Goal: Transaction & Acquisition: Obtain resource

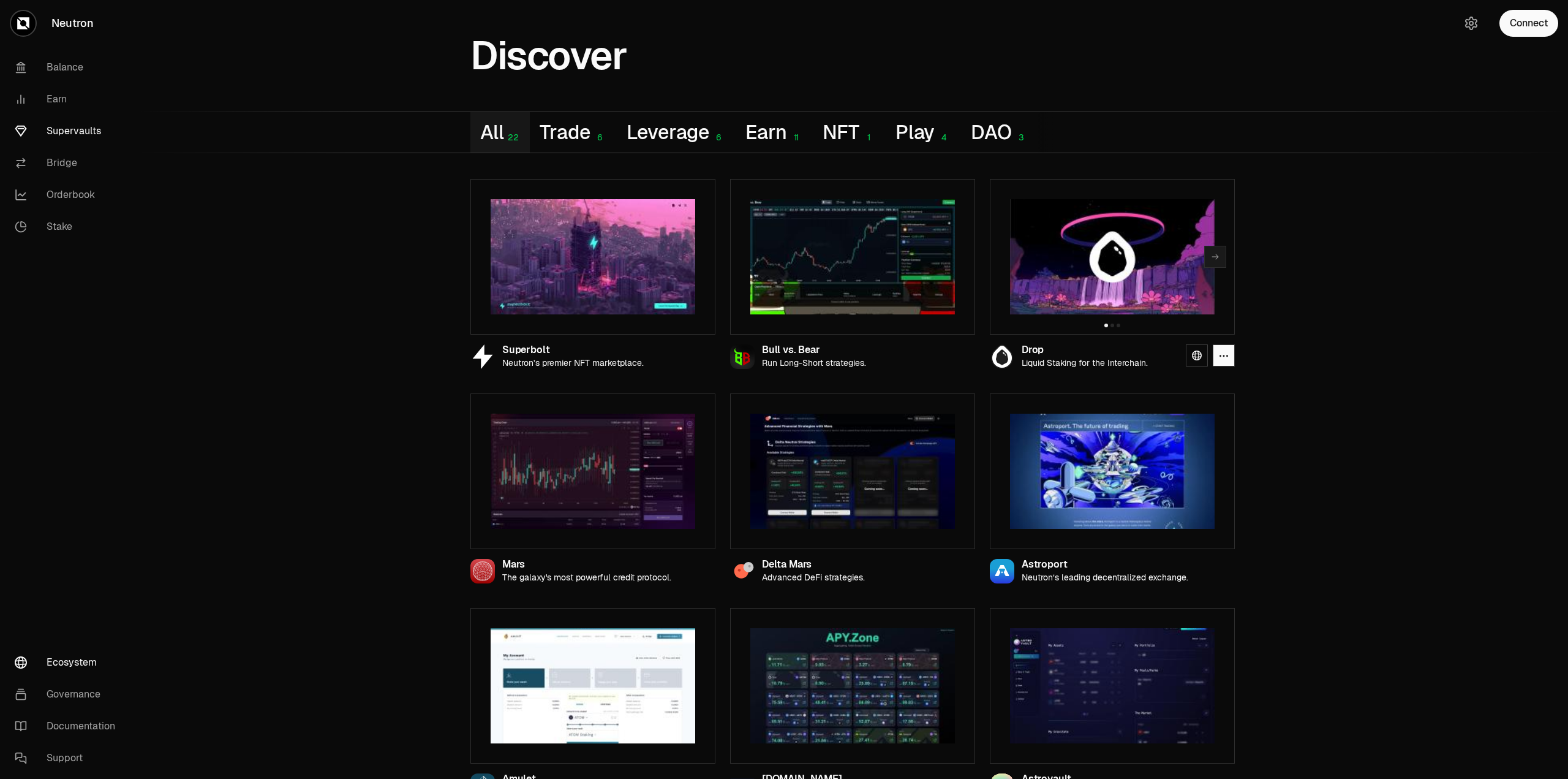
click at [71, 129] on link "Supervaults" at bounding box center [68, 131] width 127 height 32
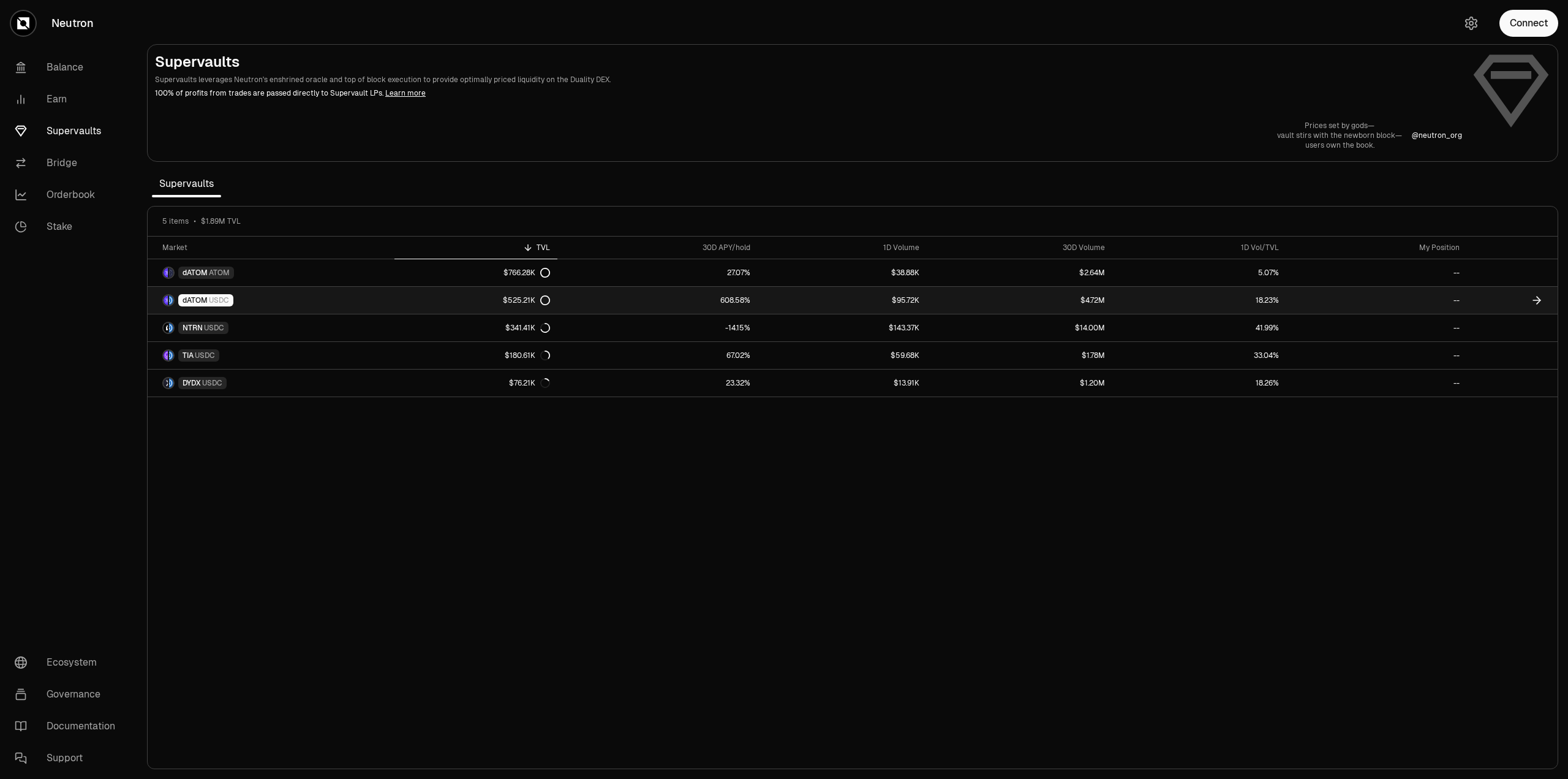
click at [280, 302] on link "dATOM USDC" at bounding box center [271, 300] width 247 height 27
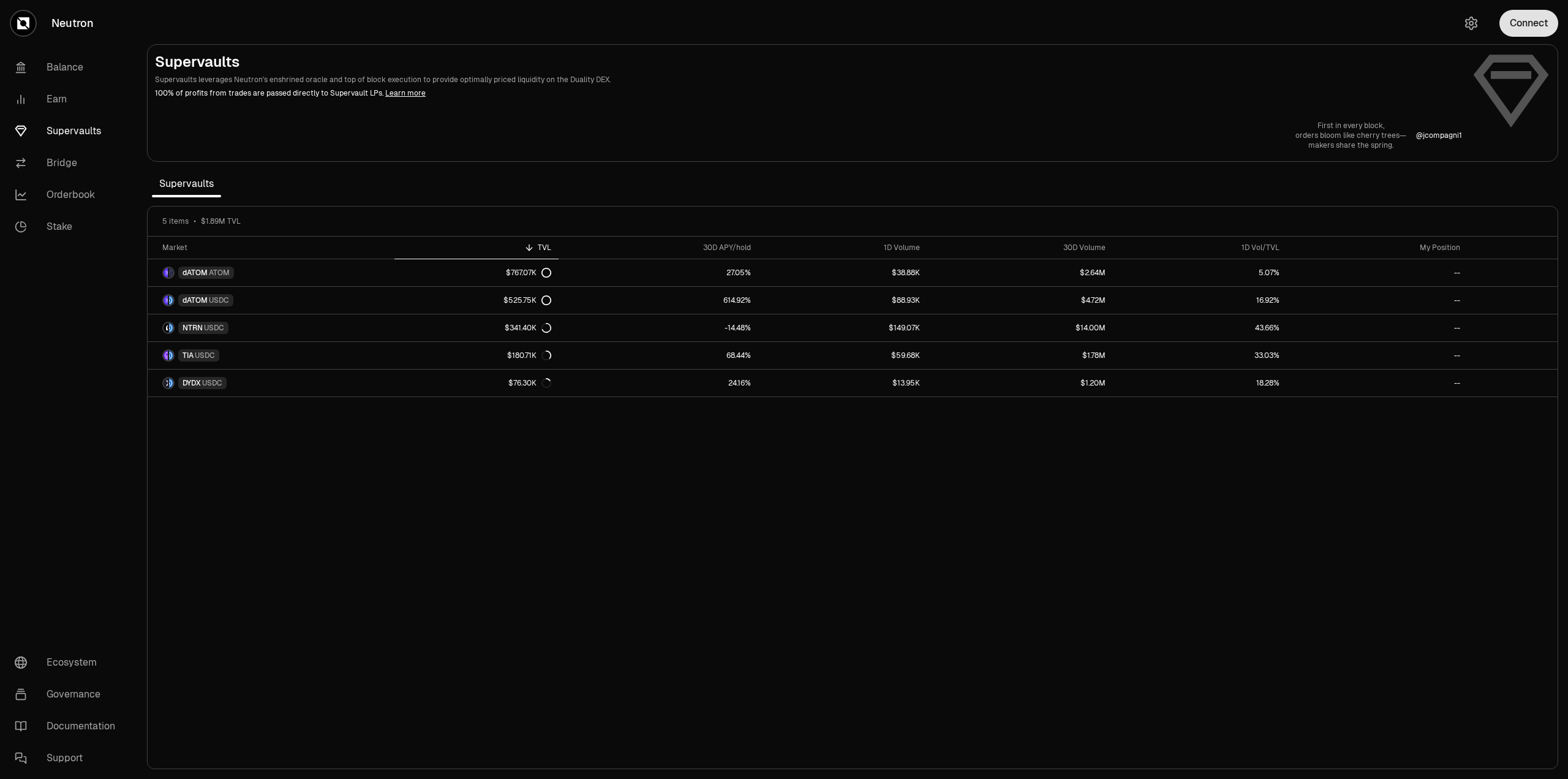
click at [1534, 29] on button "Connect" at bounding box center [1529, 23] width 59 height 27
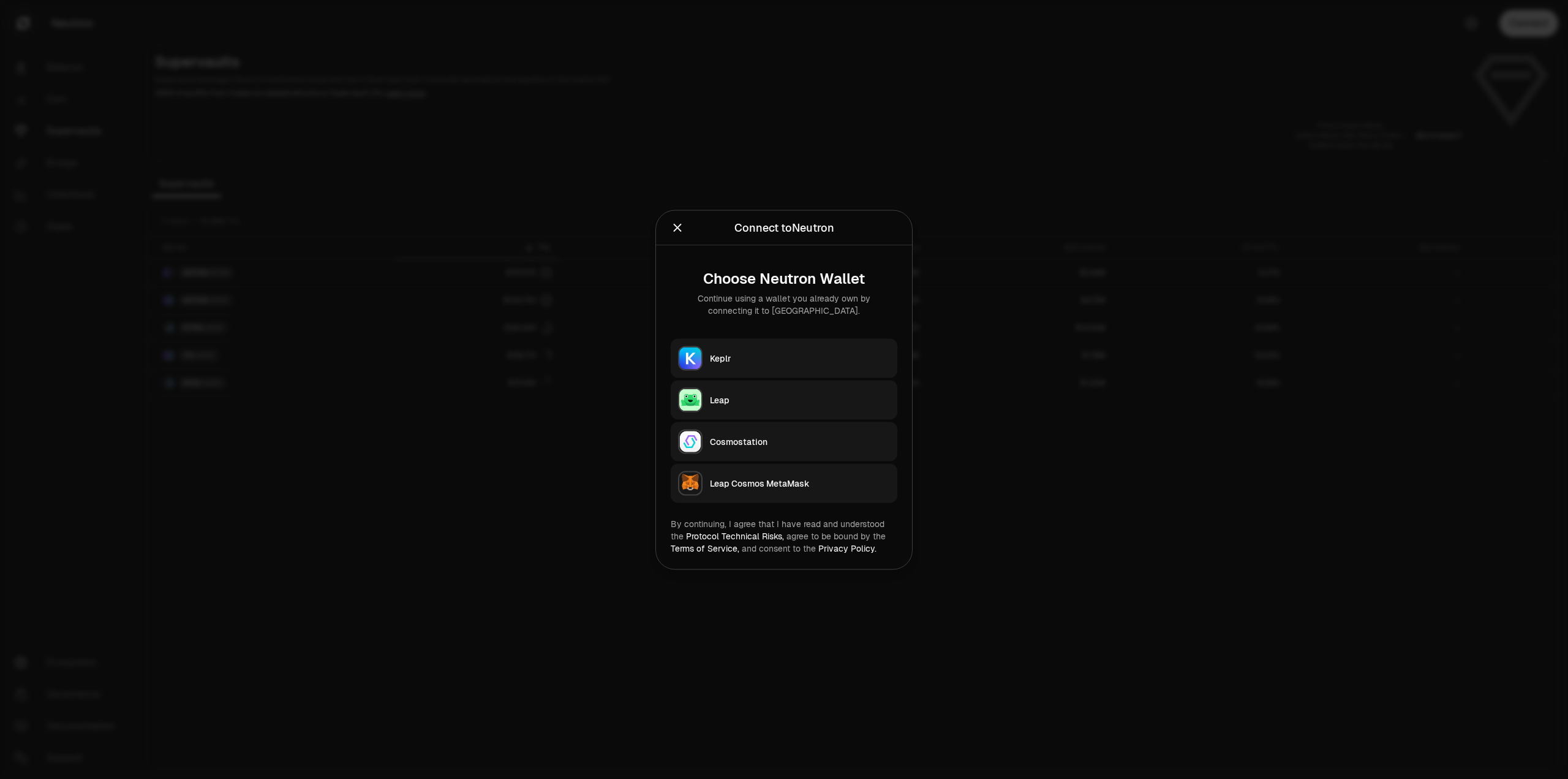
click at [777, 366] on button "Keplr" at bounding box center [784, 357] width 227 height 39
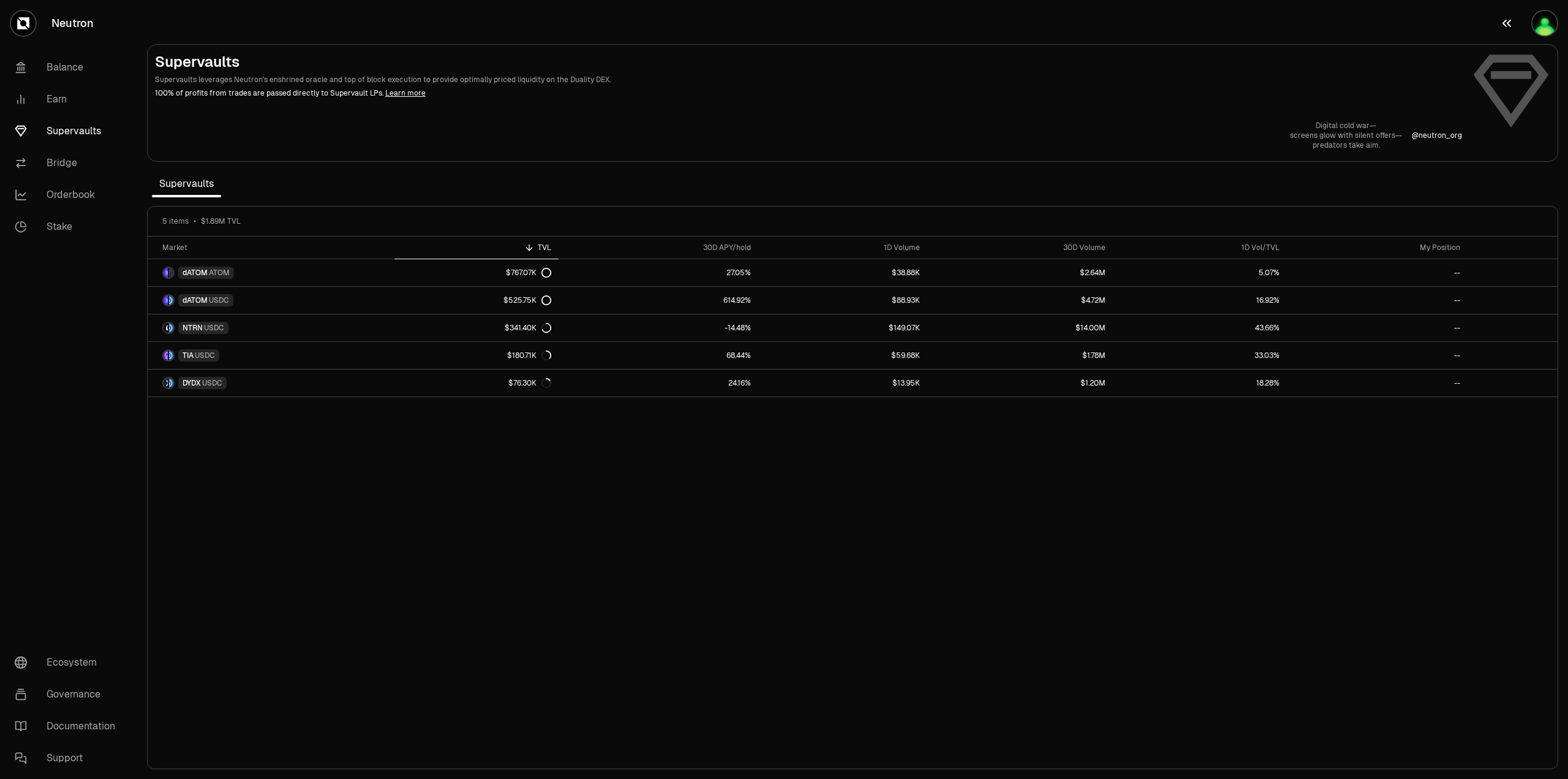
click at [1544, 25] on img "button" at bounding box center [1544, 23] width 24 height 24
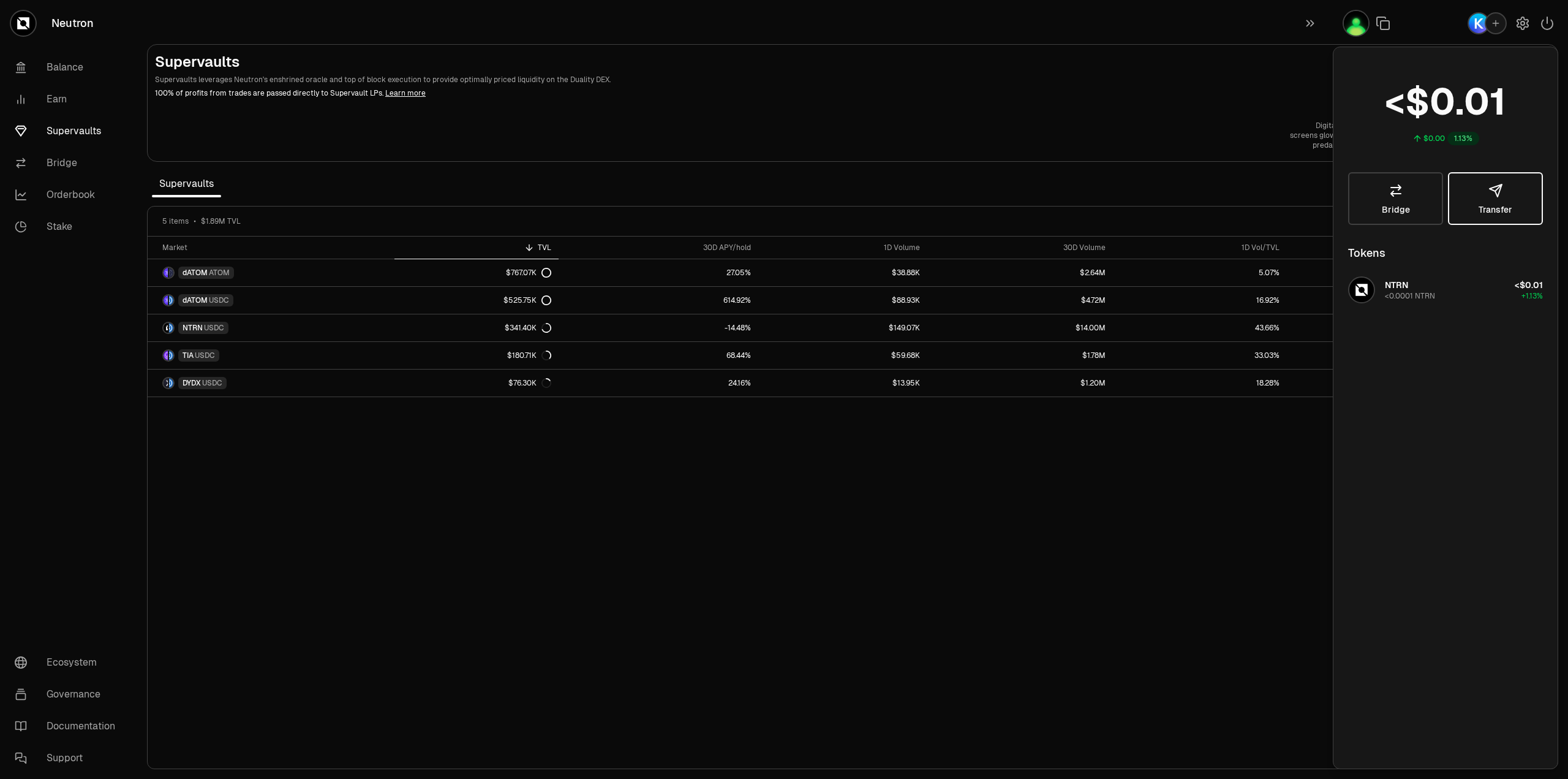
click at [1480, 205] on span "Transfer" at bounding box center [1495, 210] width 34 height 9
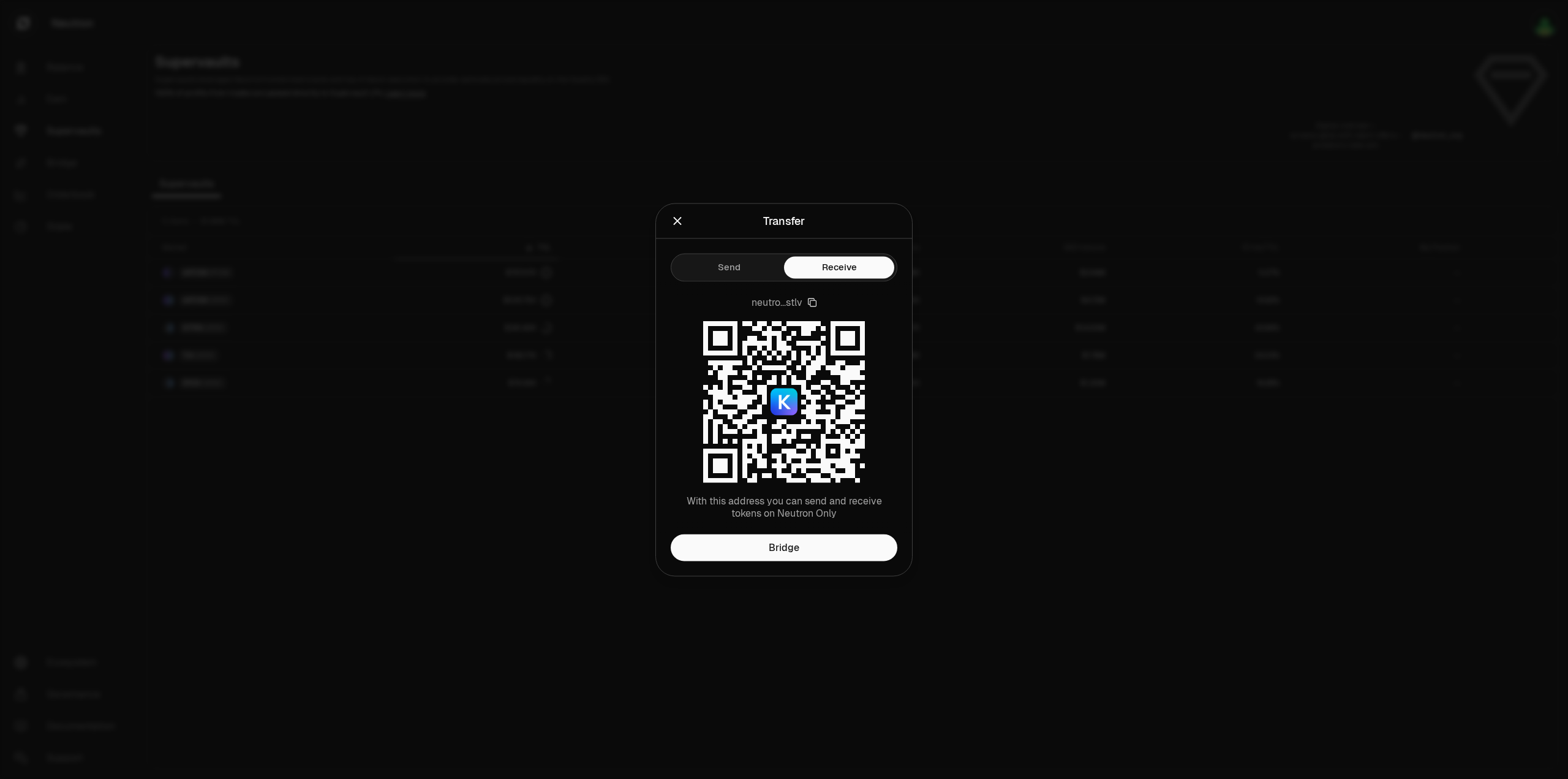
click at [679, 218] on icon "Close" at bounding box center [677, 221] width 14 height 14
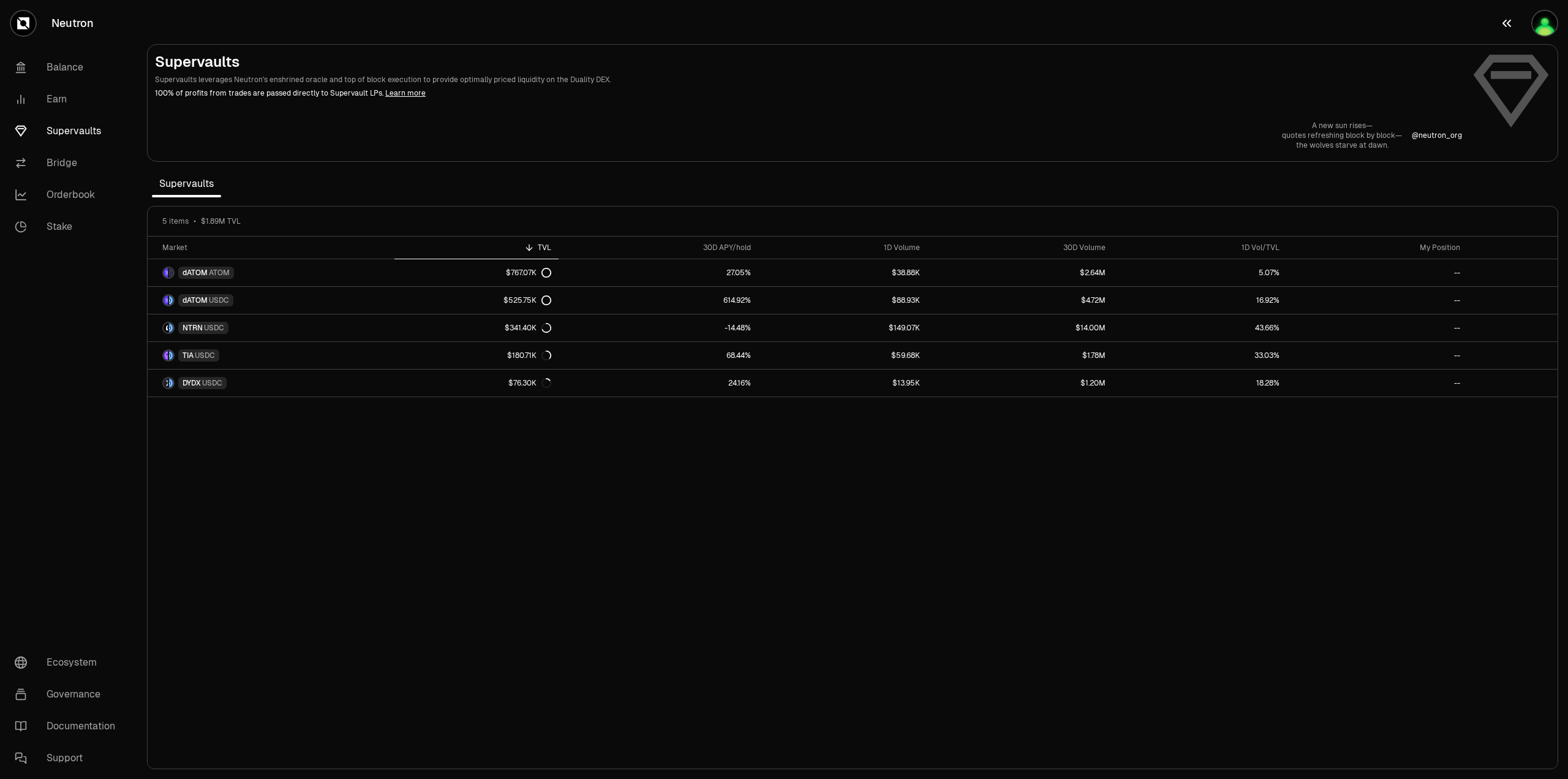
click at [1531, 17] on button "button" at bounding box center [1529, 23] width 78 height 47
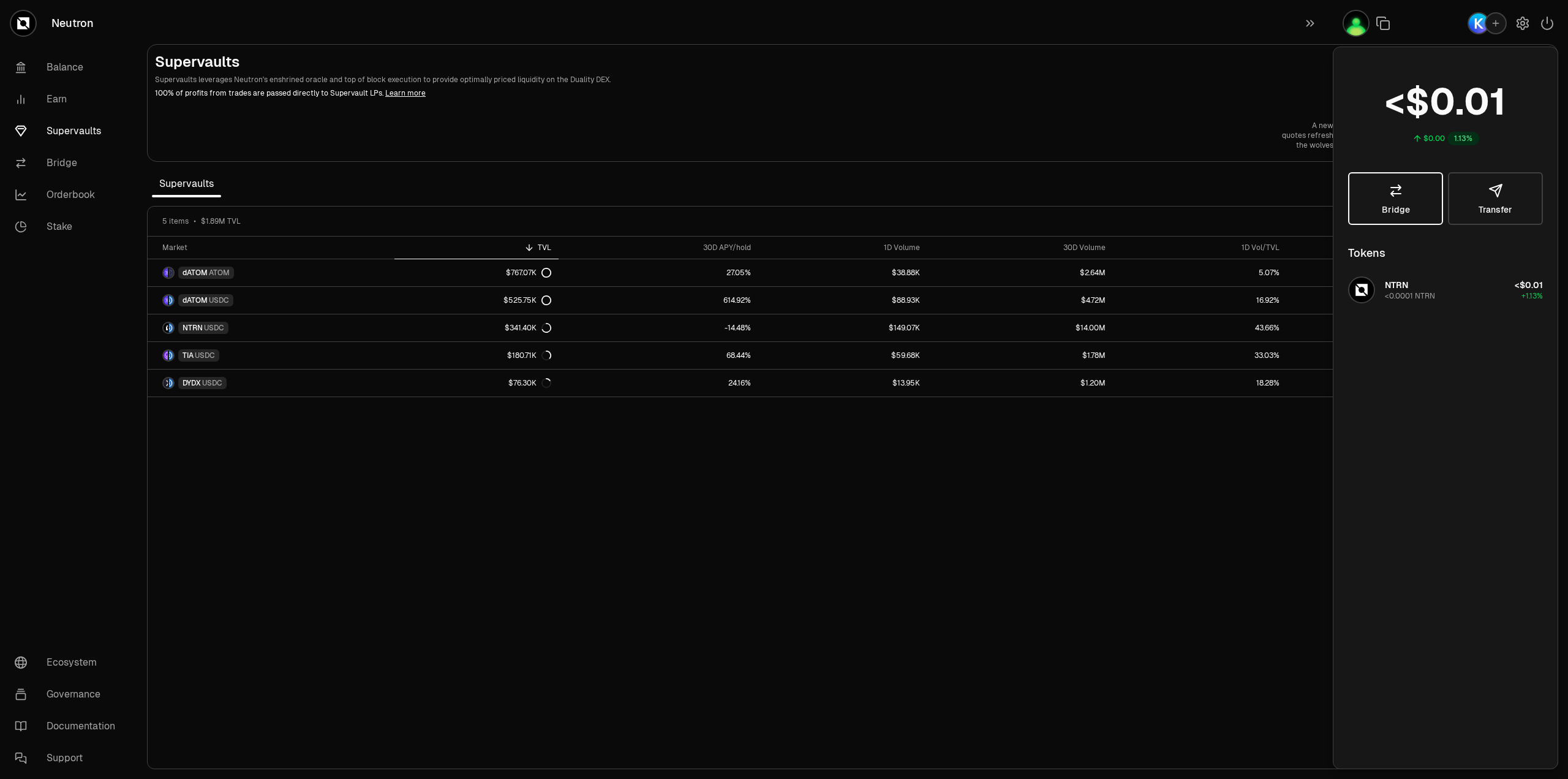
click at [1378, 215] on link "Bridge" at bounding box center [1395, 198] width 95 height 53
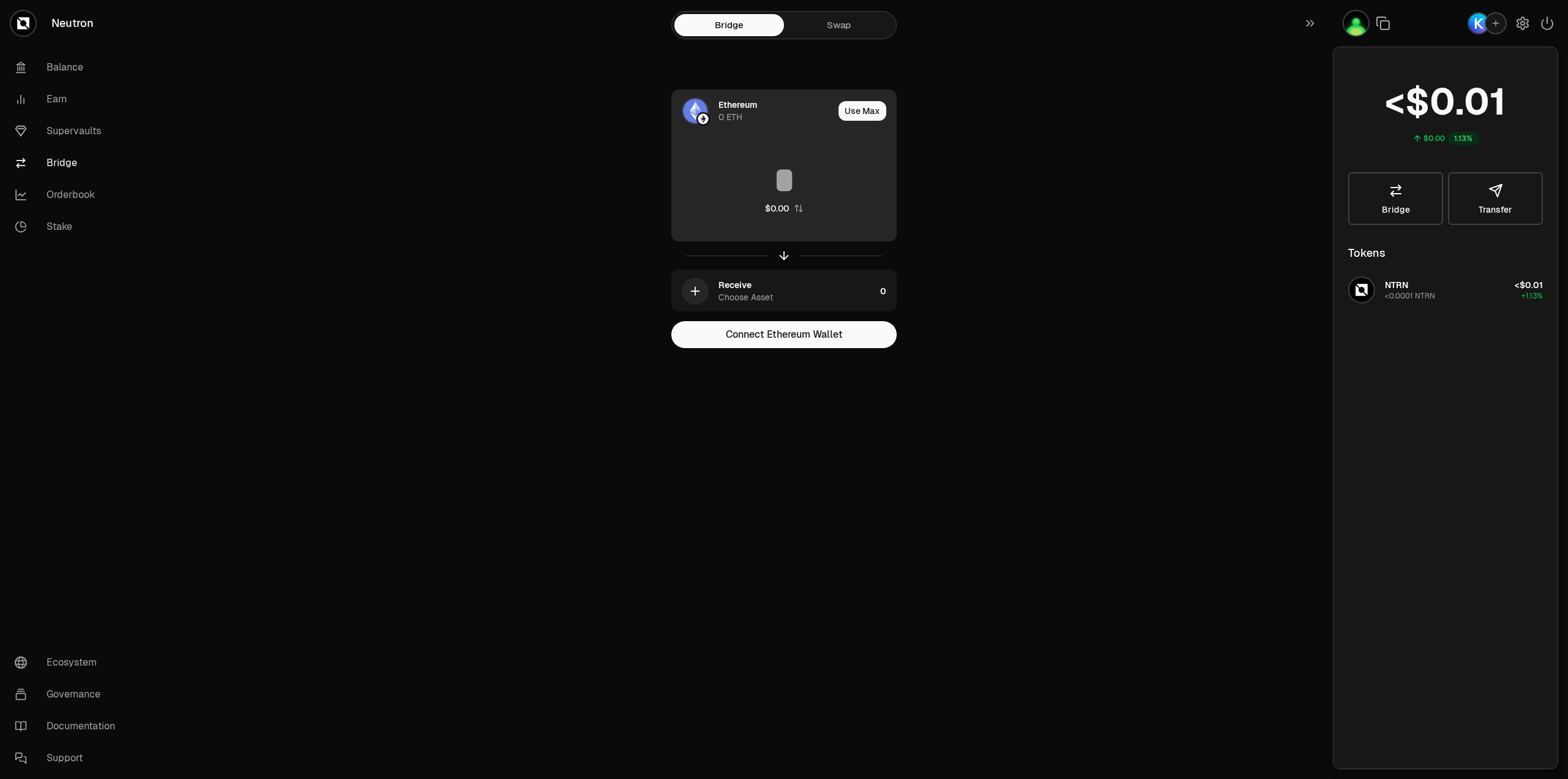
click at [734, 109] on div "Ethereum" at bounding box center [738, 105] width 39 height 12
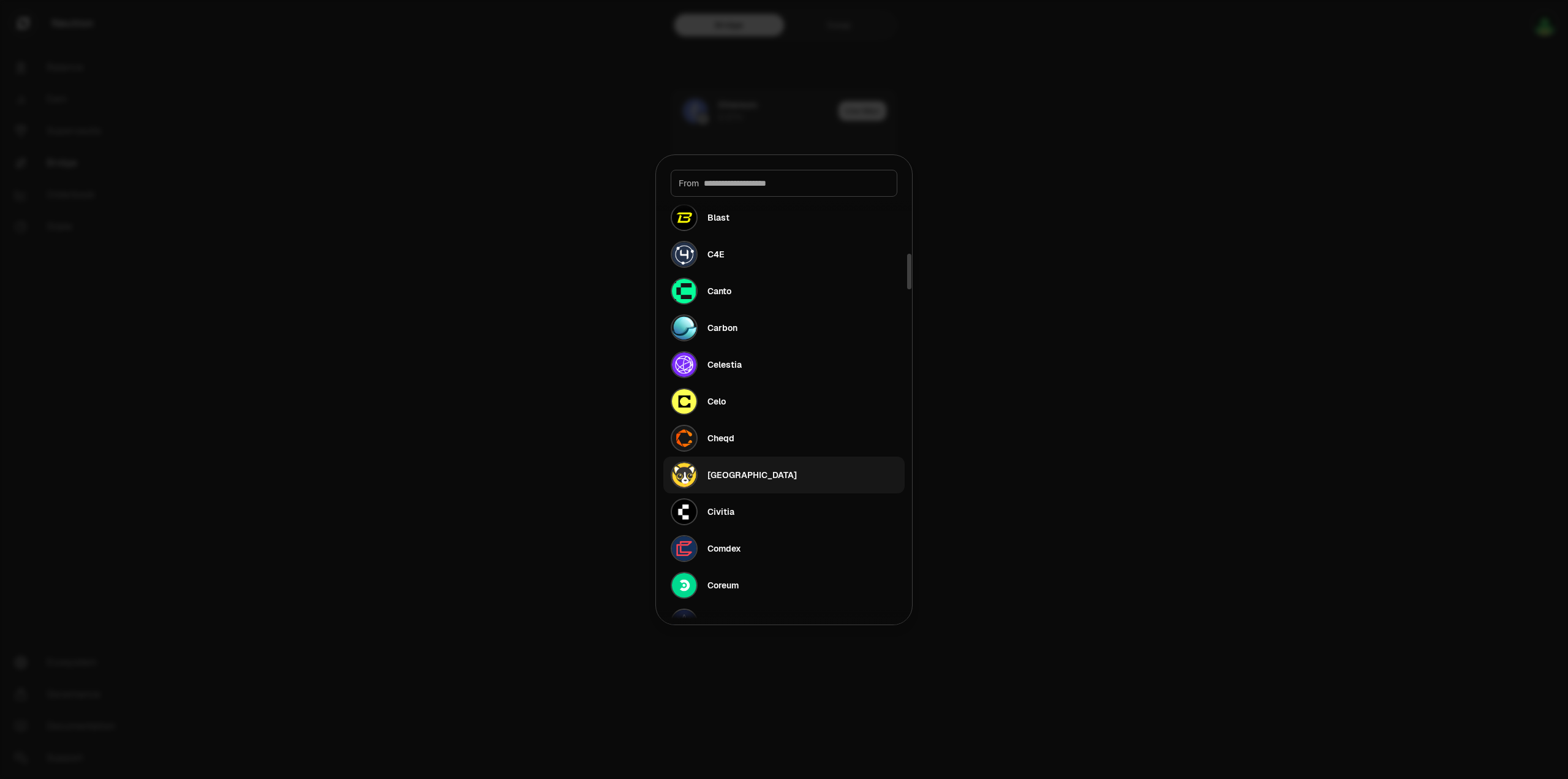
scroll to position [735, 0]
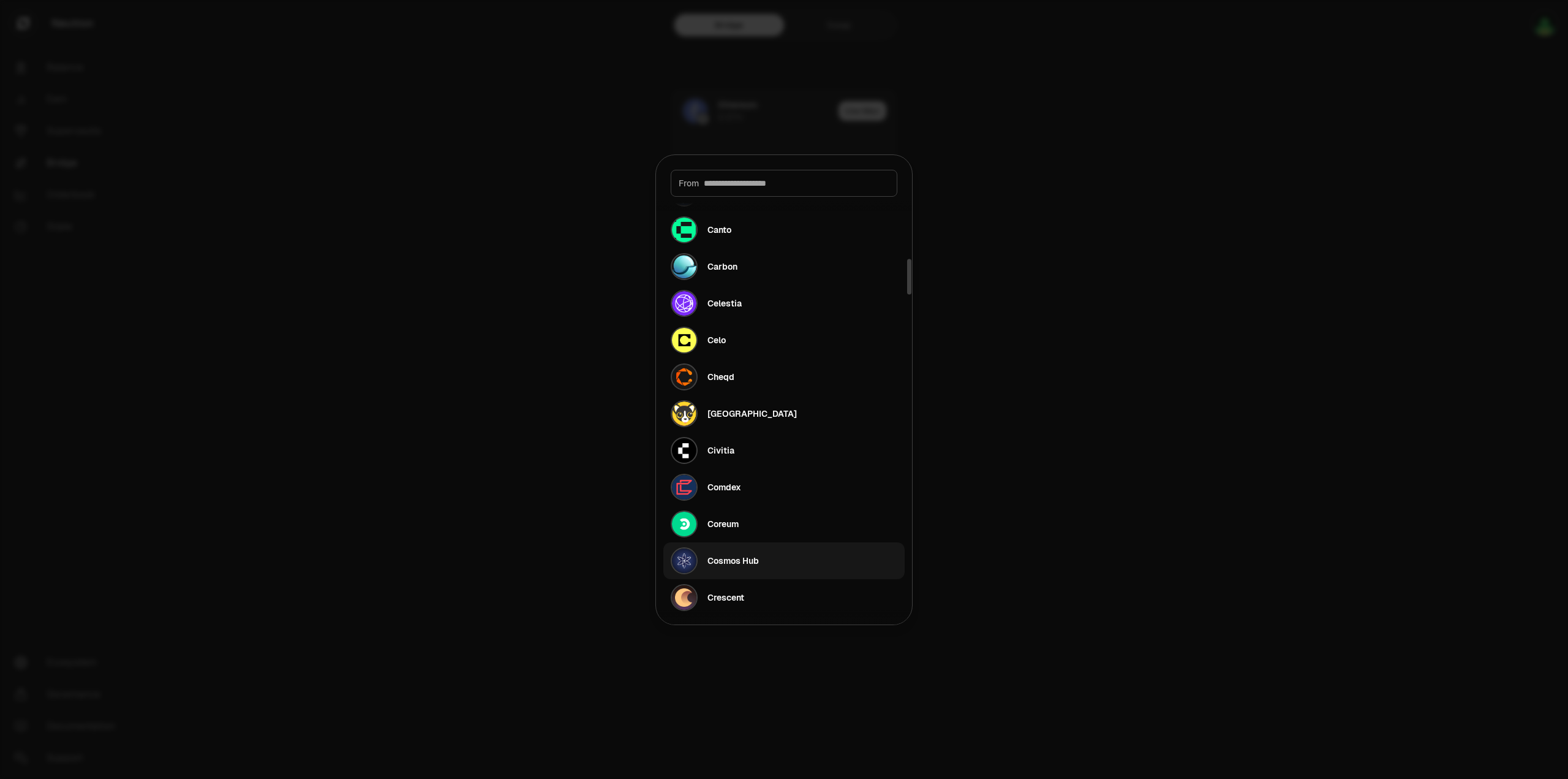
click at [785, 550] on button "Cosmos Hub" at bounding box center [784, 560] width 241 height 37
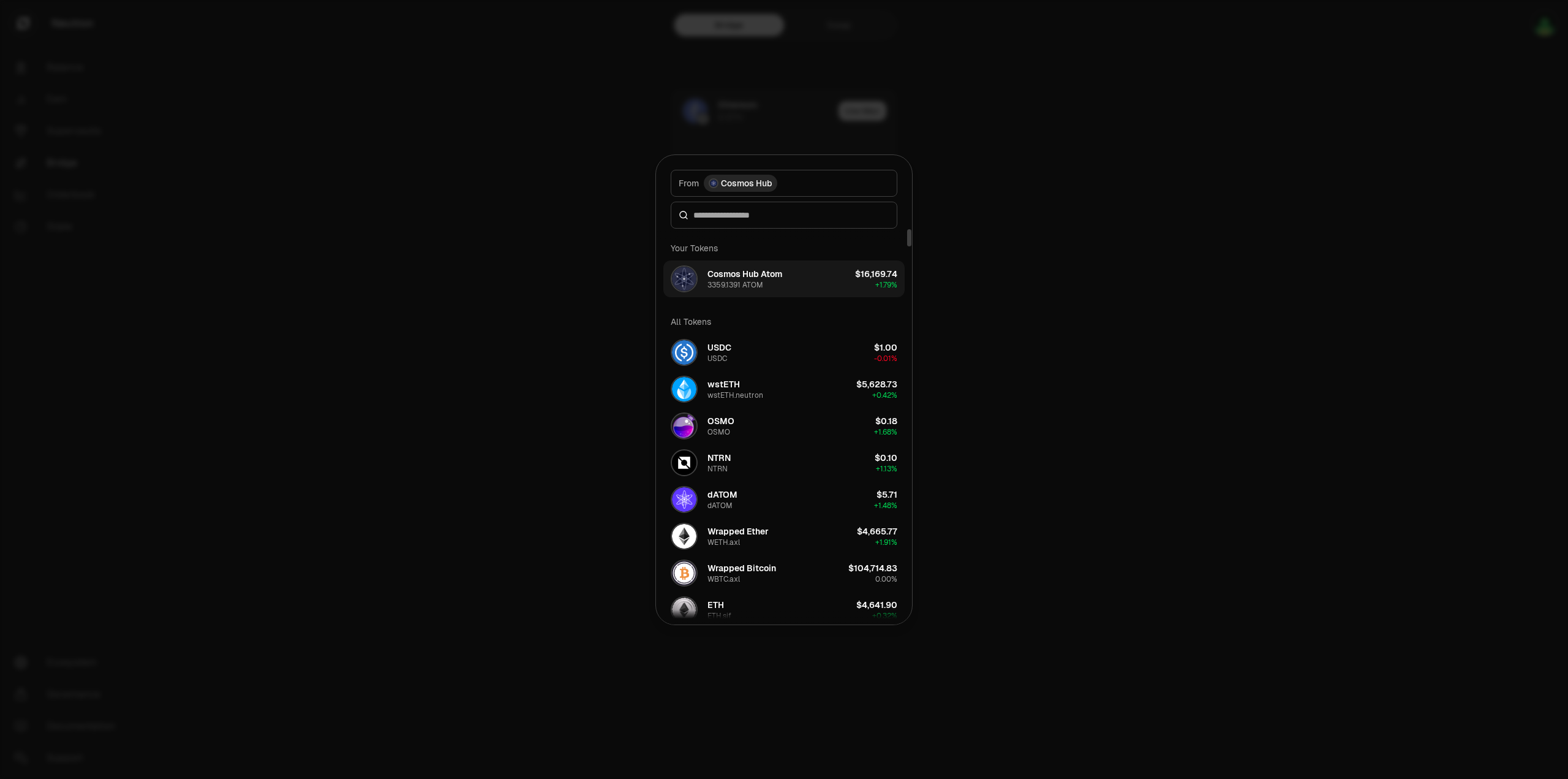
click at [781, 282] on div "Cosmos Hub Atom 3359.1391 ATOM" at bounding box center [745, 279] width 75 height 22
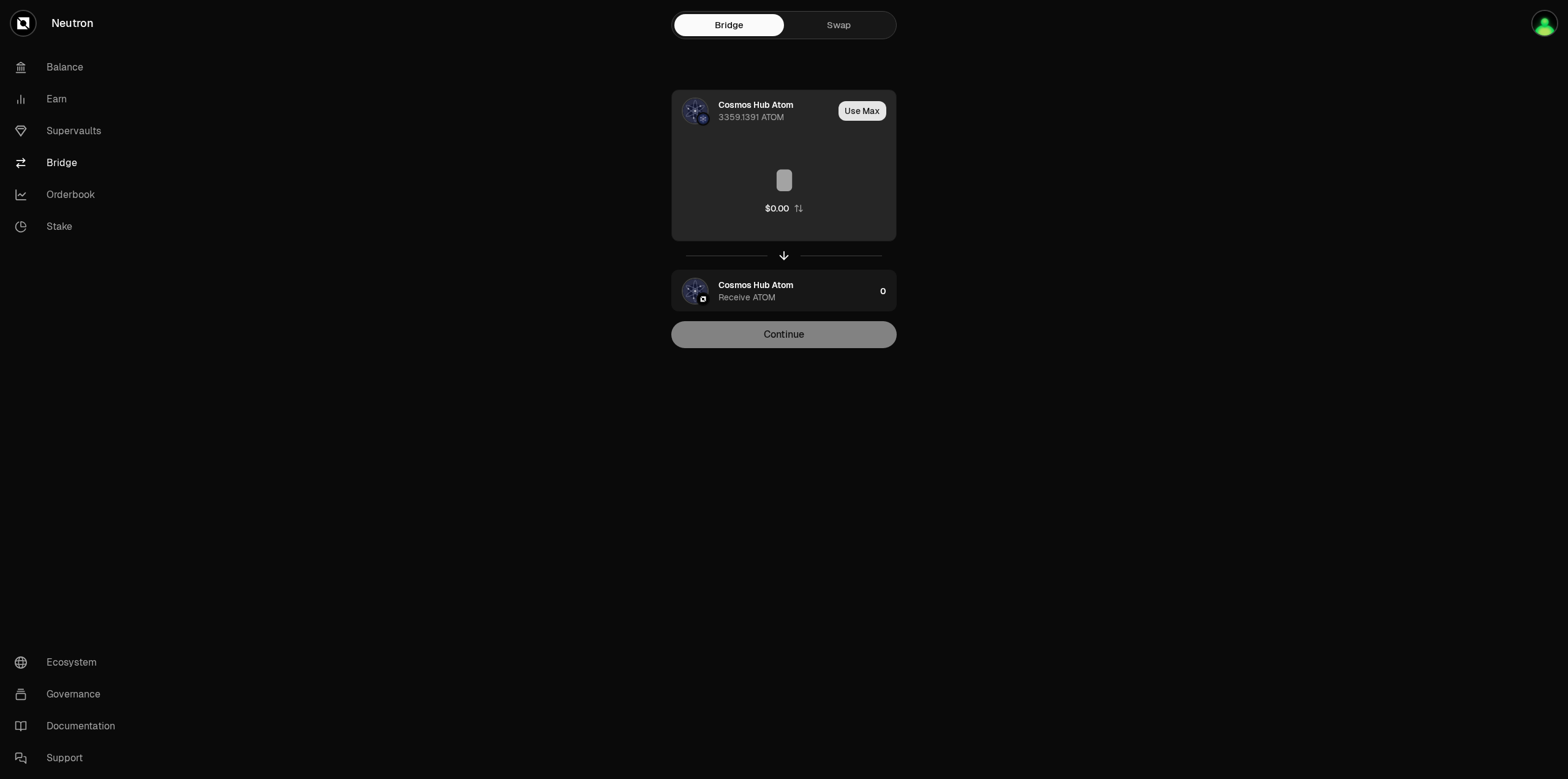
click at [863, 110] on button "Use Max" at bounding box center [862, 111] width 48 height 20
type input "**********"
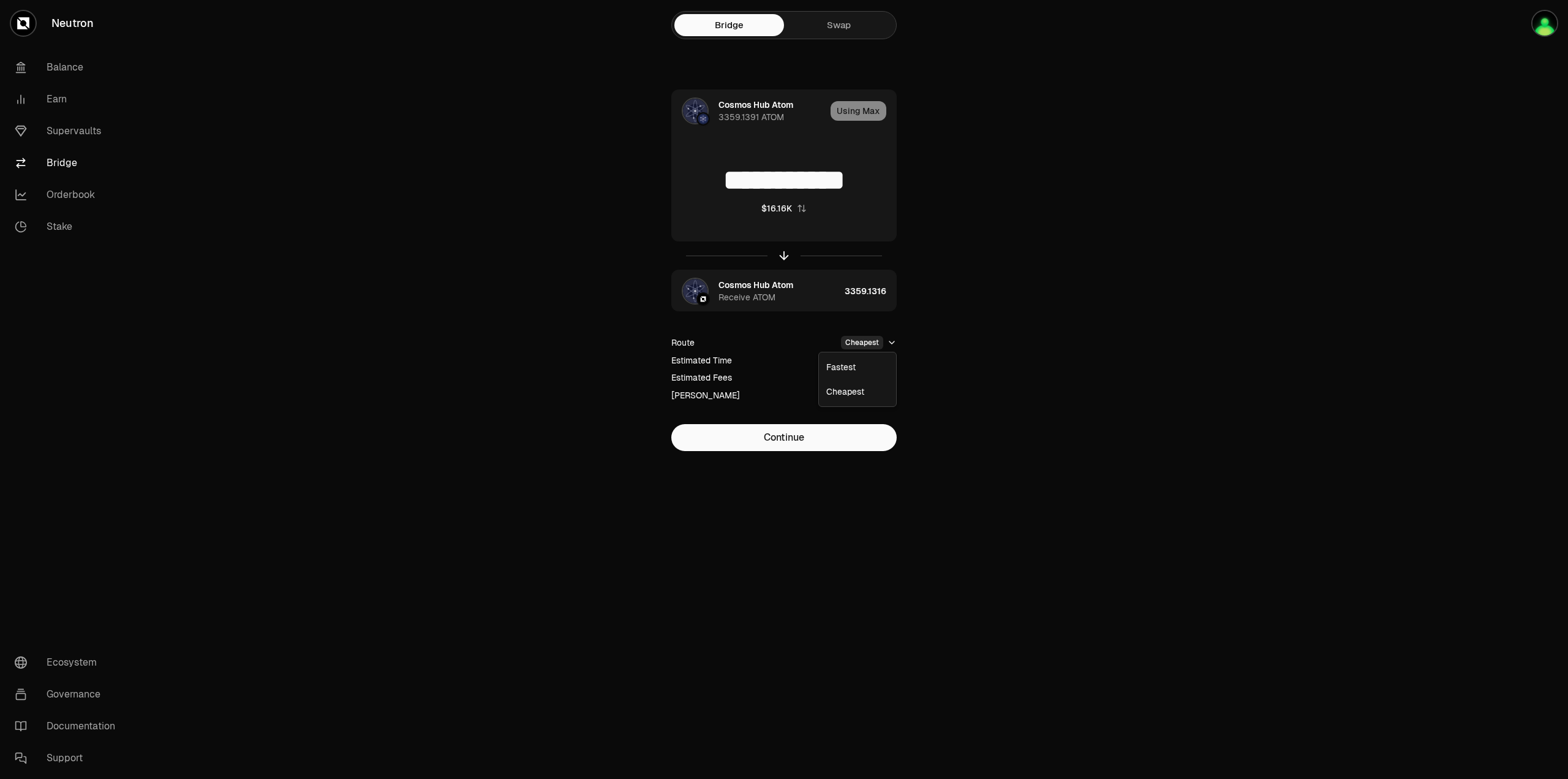
click at [891, 338] on html "**********" at bounding box center [784, 389] width 1568 height 779
click at [1033, 353] on html "**********" at bounding box center [784, 389] width 1568 height 779
click at [894, 399] on icon "button" at bounding box center [892, 395] width 10 height 10
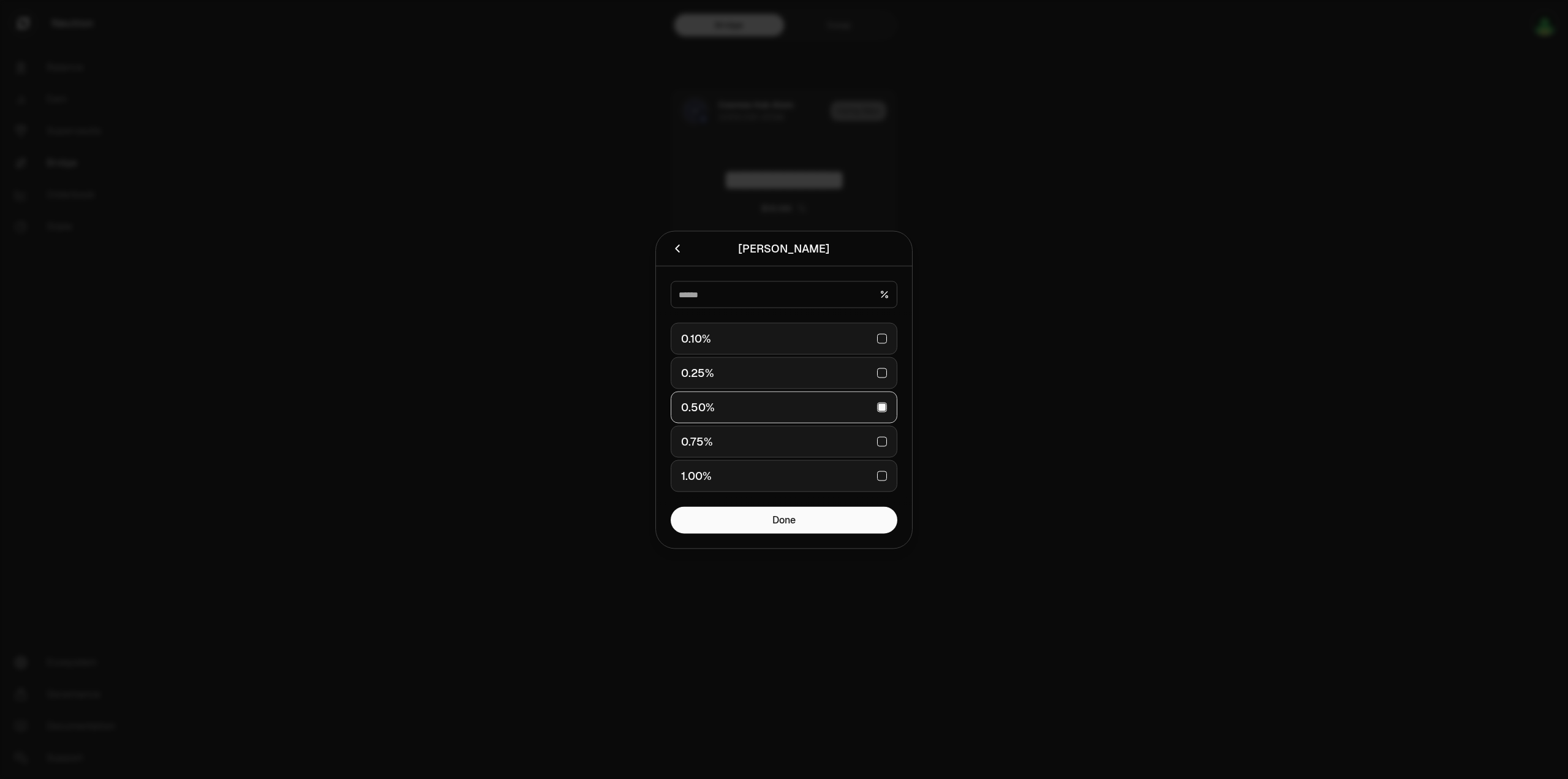
click at [1137, 423] on div at bounding box center [784, 389] width 1568 height 779
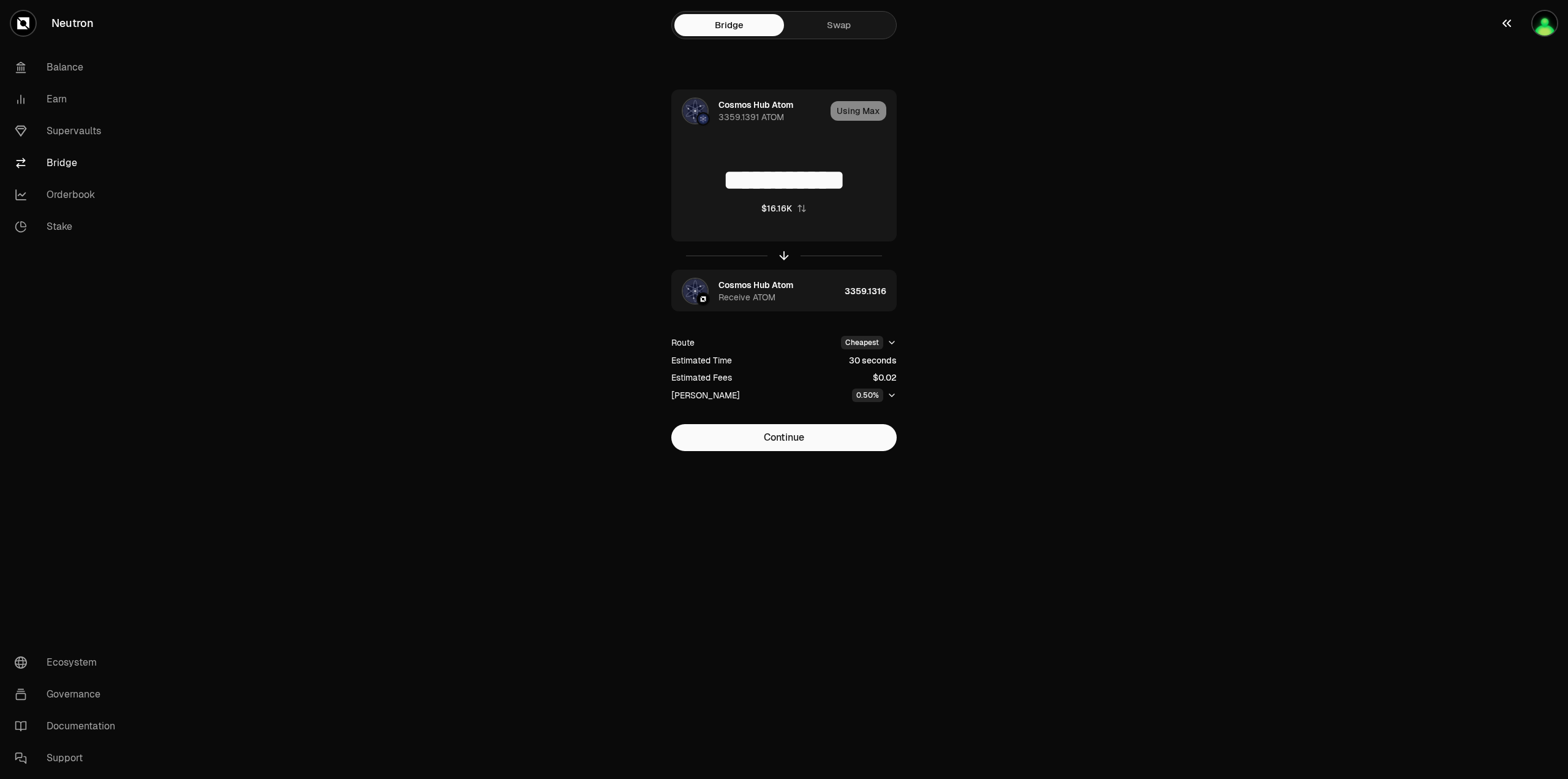
click at [1540, 32] on img "button" at bounding box center [1544, 23] width 24 height 24
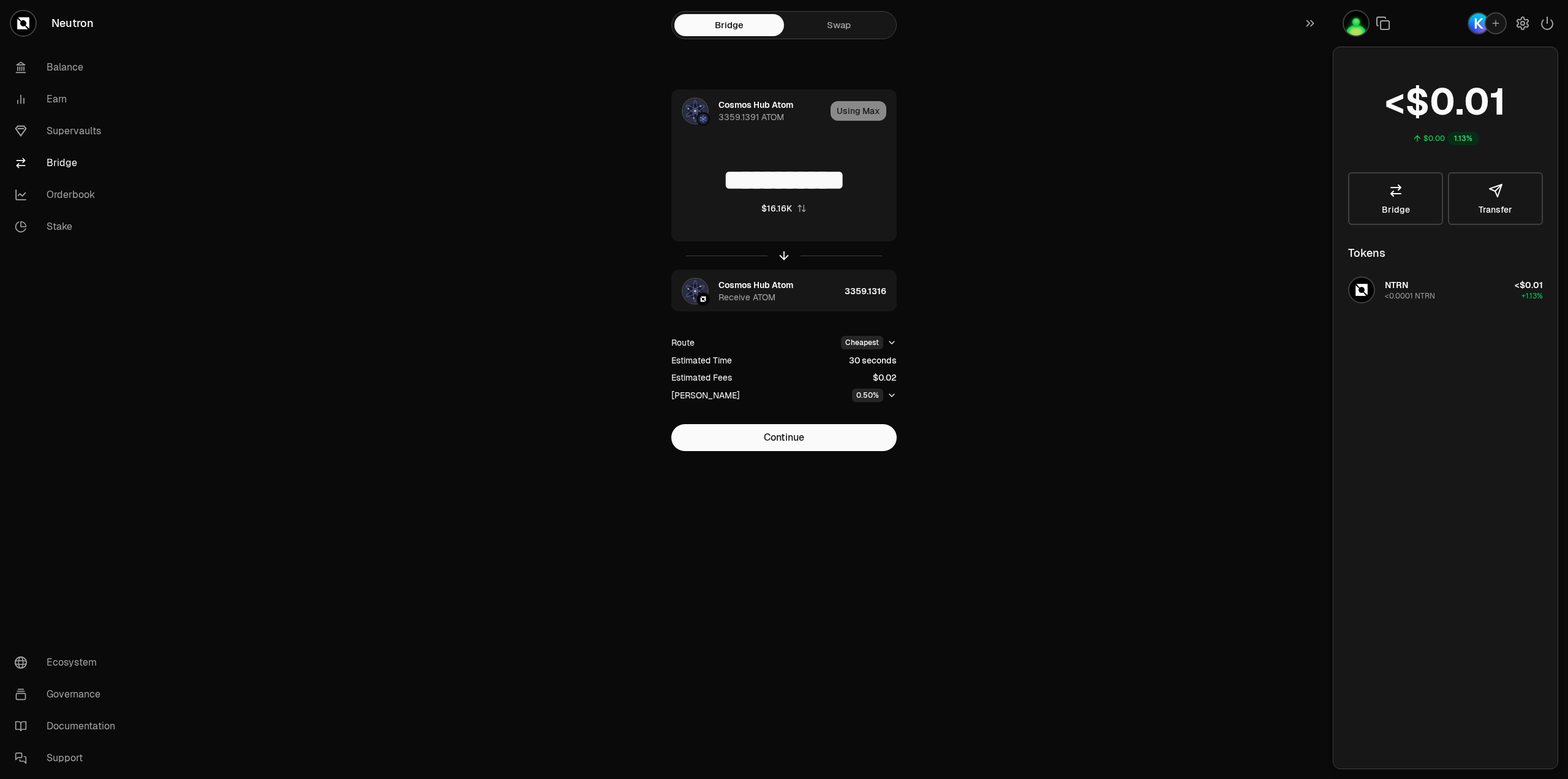
click at [1248, 178] on main "**********" at bounding box center [853, 250] width 1431 height 500
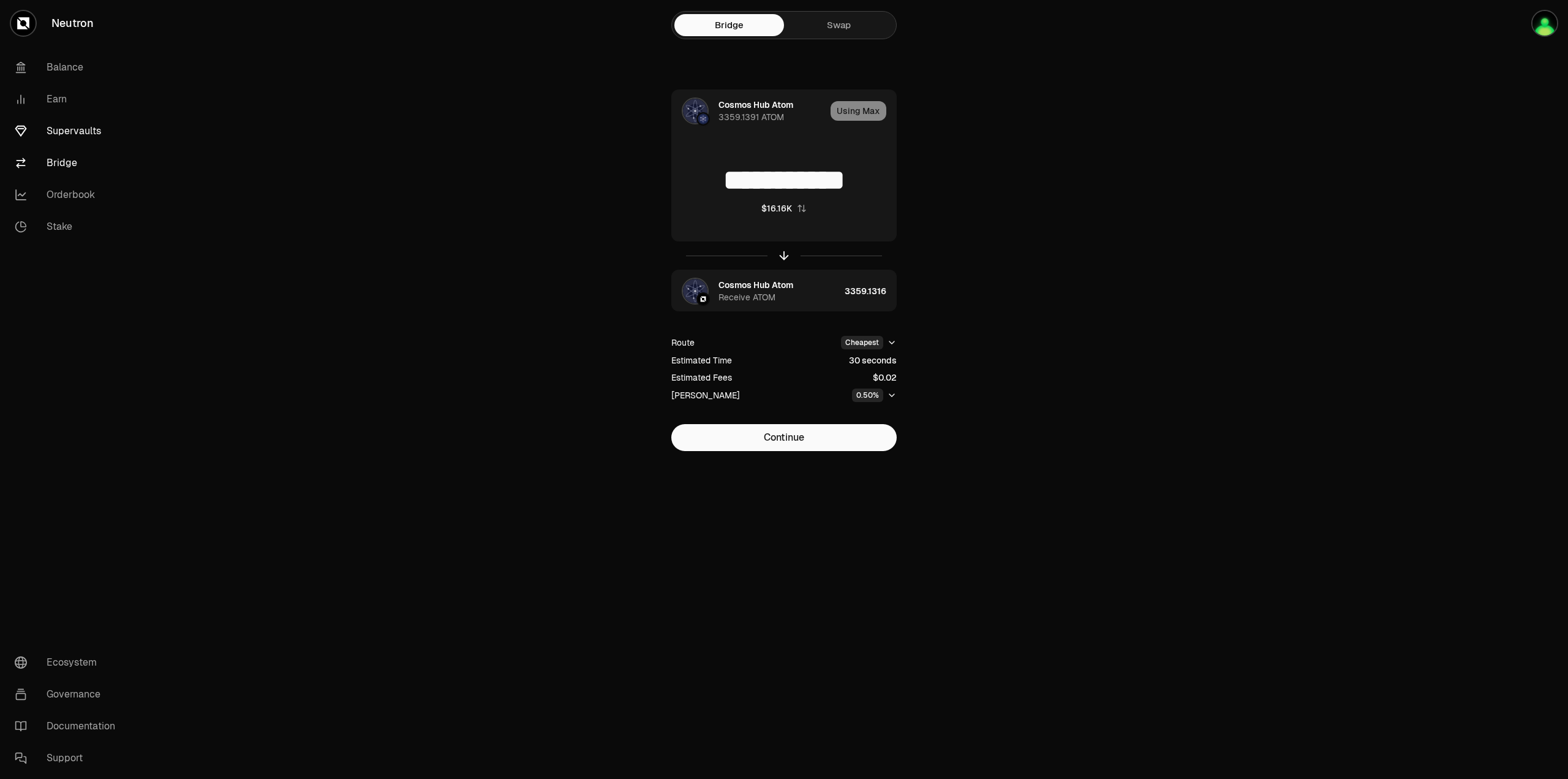
click at [89, 122] on link "Supervaults" at bounding box center [68, 131] width 127 height 32
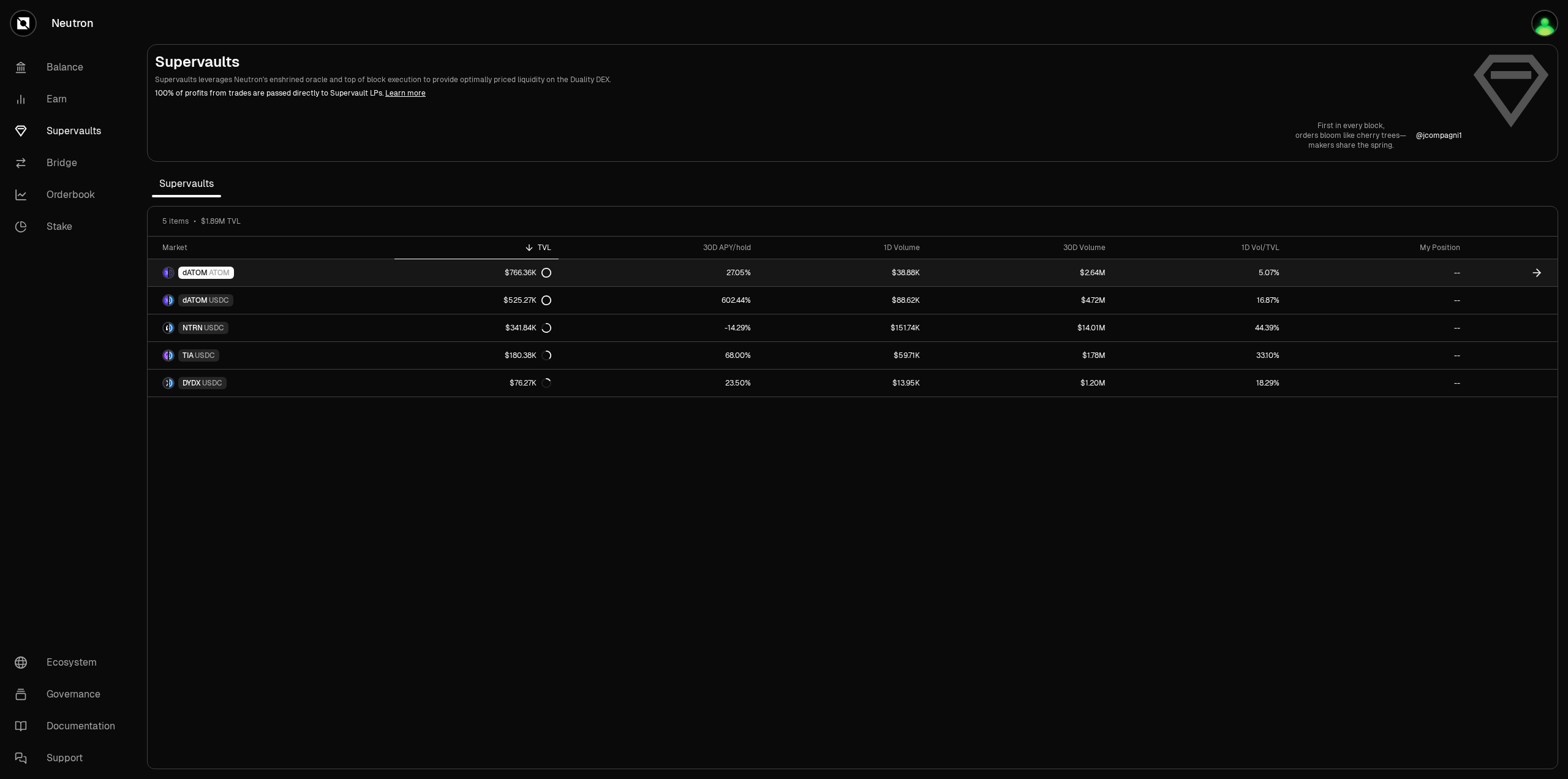
click at [528, 278] on link "$766.36K" at bounding box center [477, 272] width 164 height 27
